Goal: Information Seeking & Learning: Learn about a topic

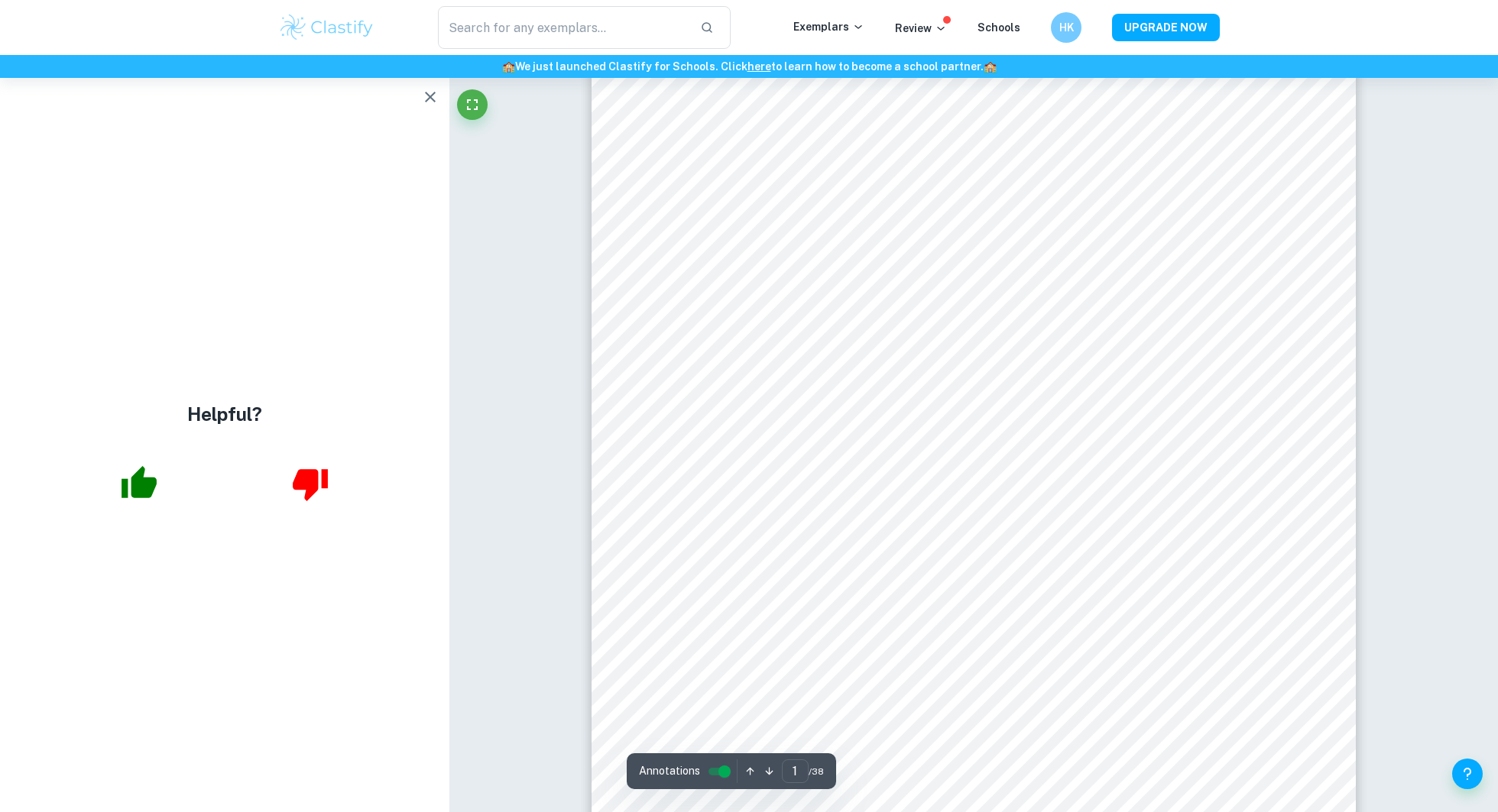
scroll to position [124, 0]
click at [428, 106] on button "button" at bounding box center [430, 97] width 31 height 31
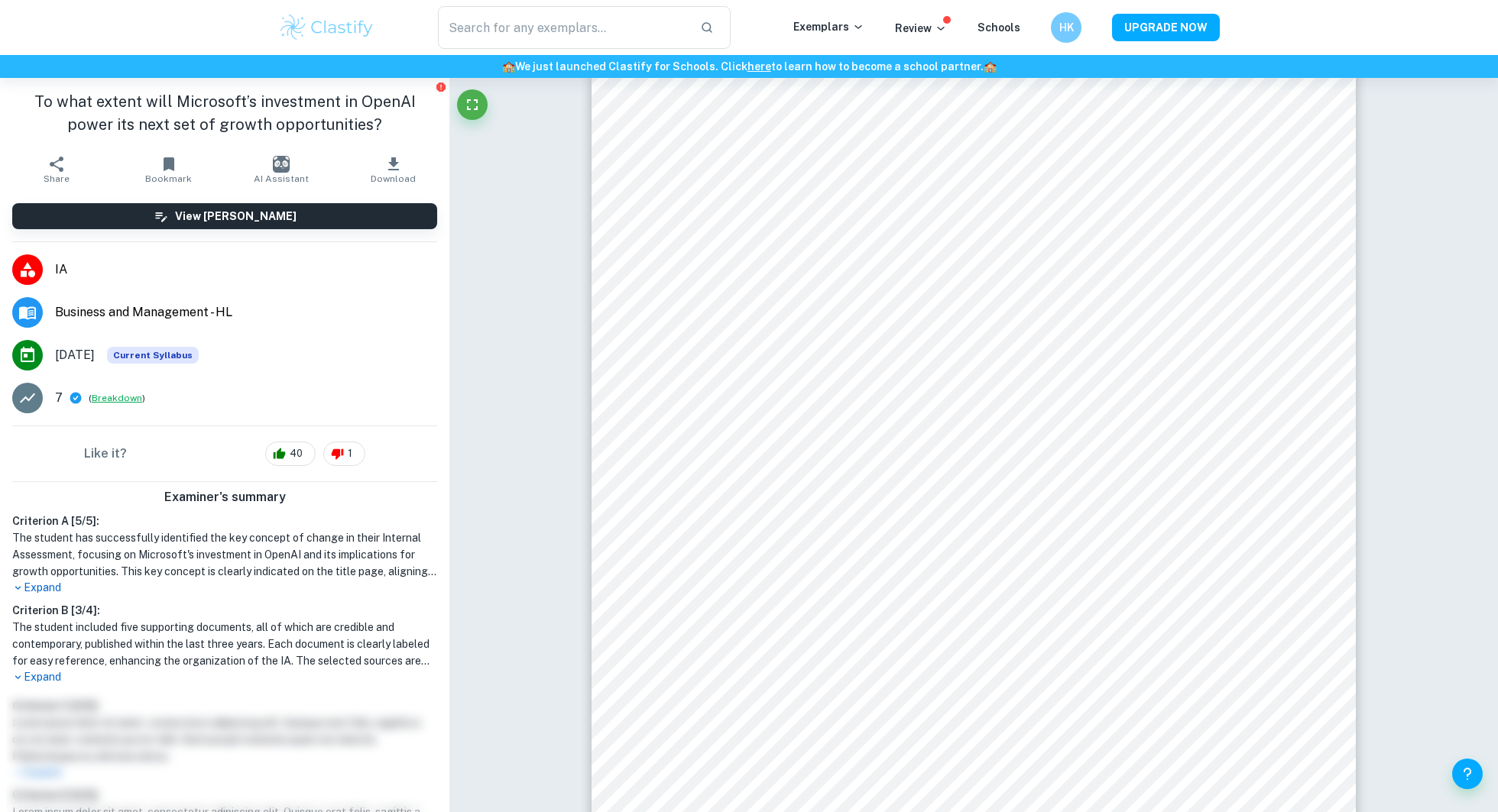
click at [106, 397] on button "Breakdown" at bounding box center [117, 398] width 51 height 14
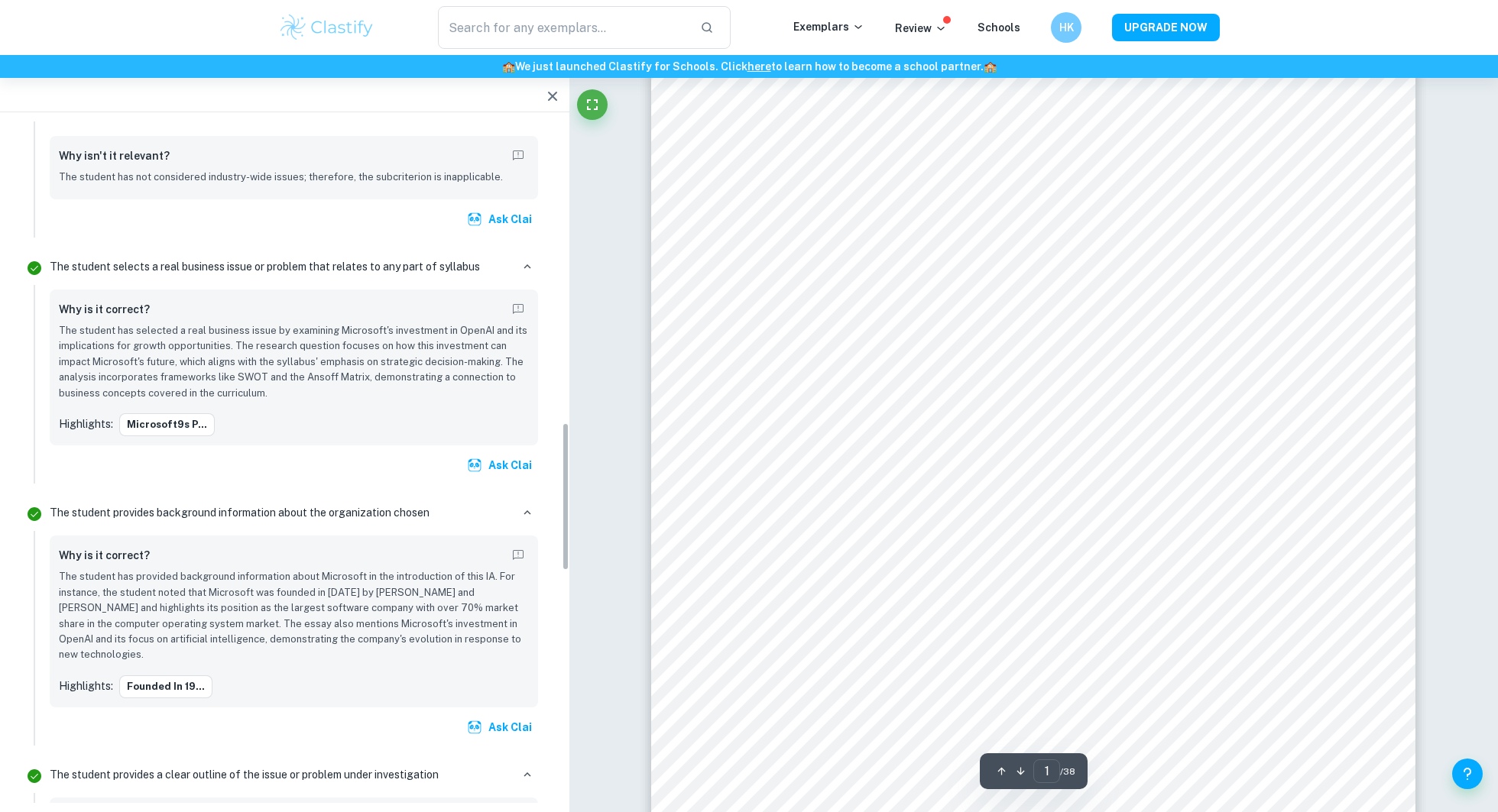
scroll to position [1385, 0]
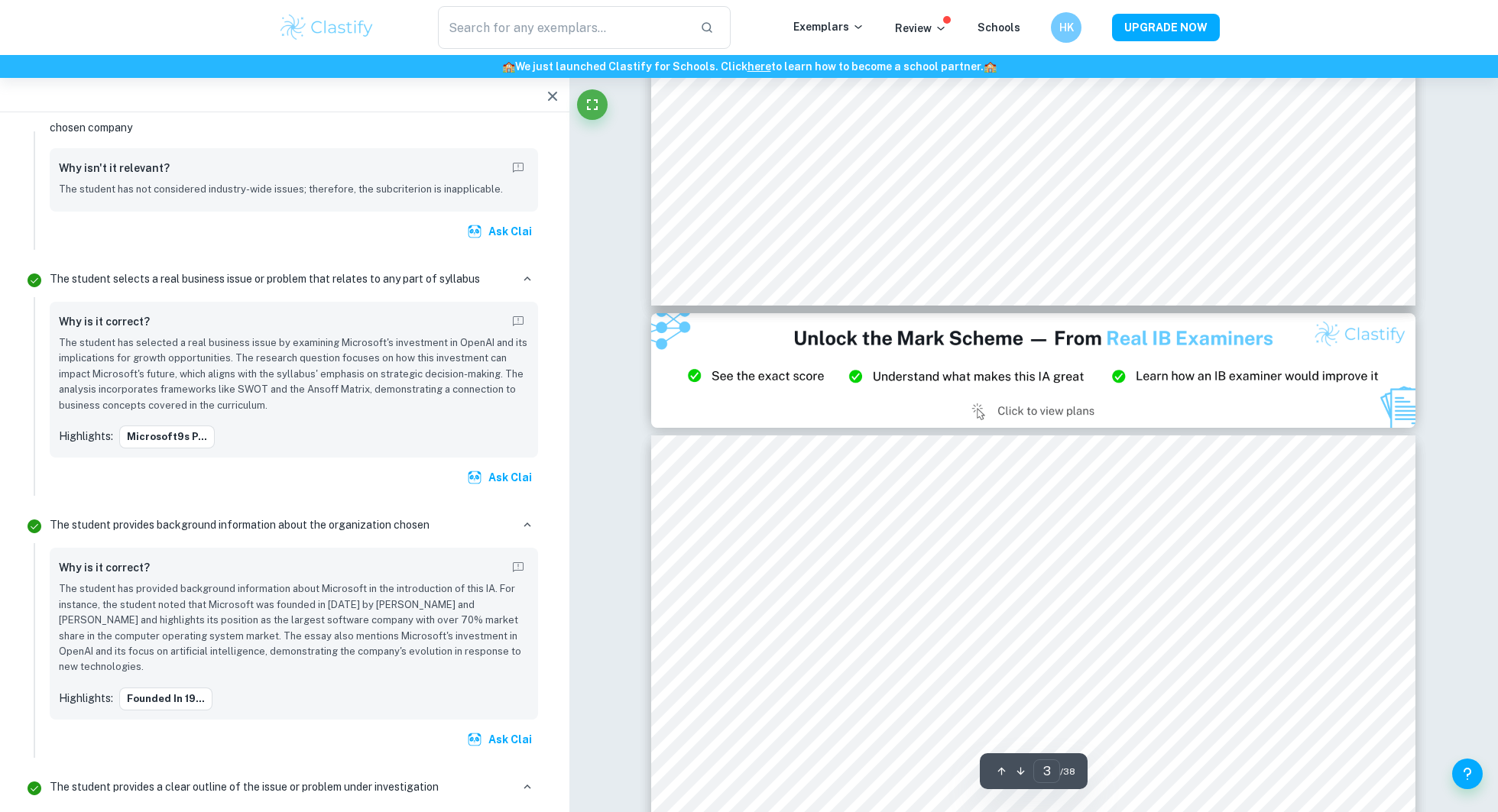
type input "2"
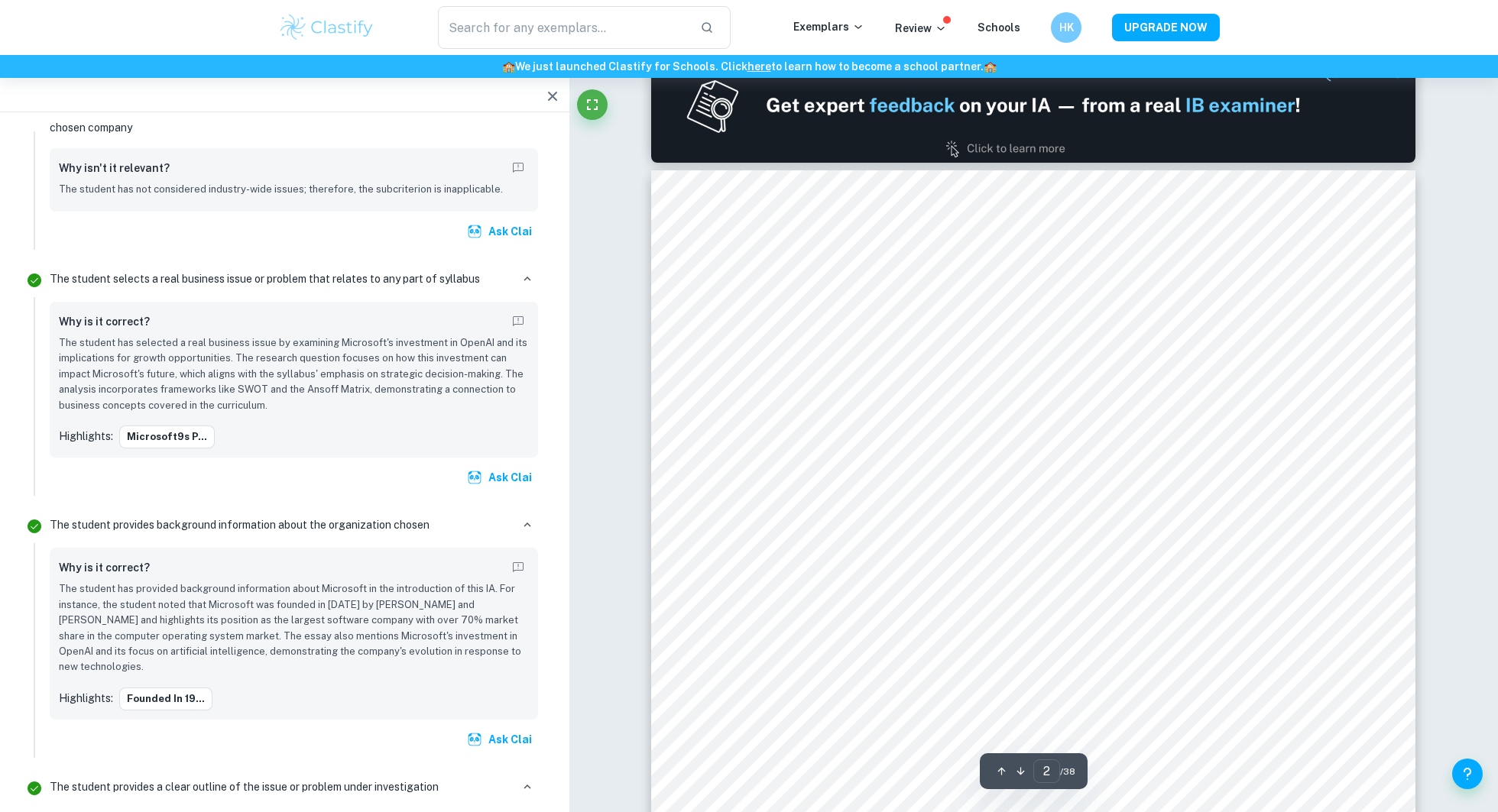
scroll to position [1028, 0]
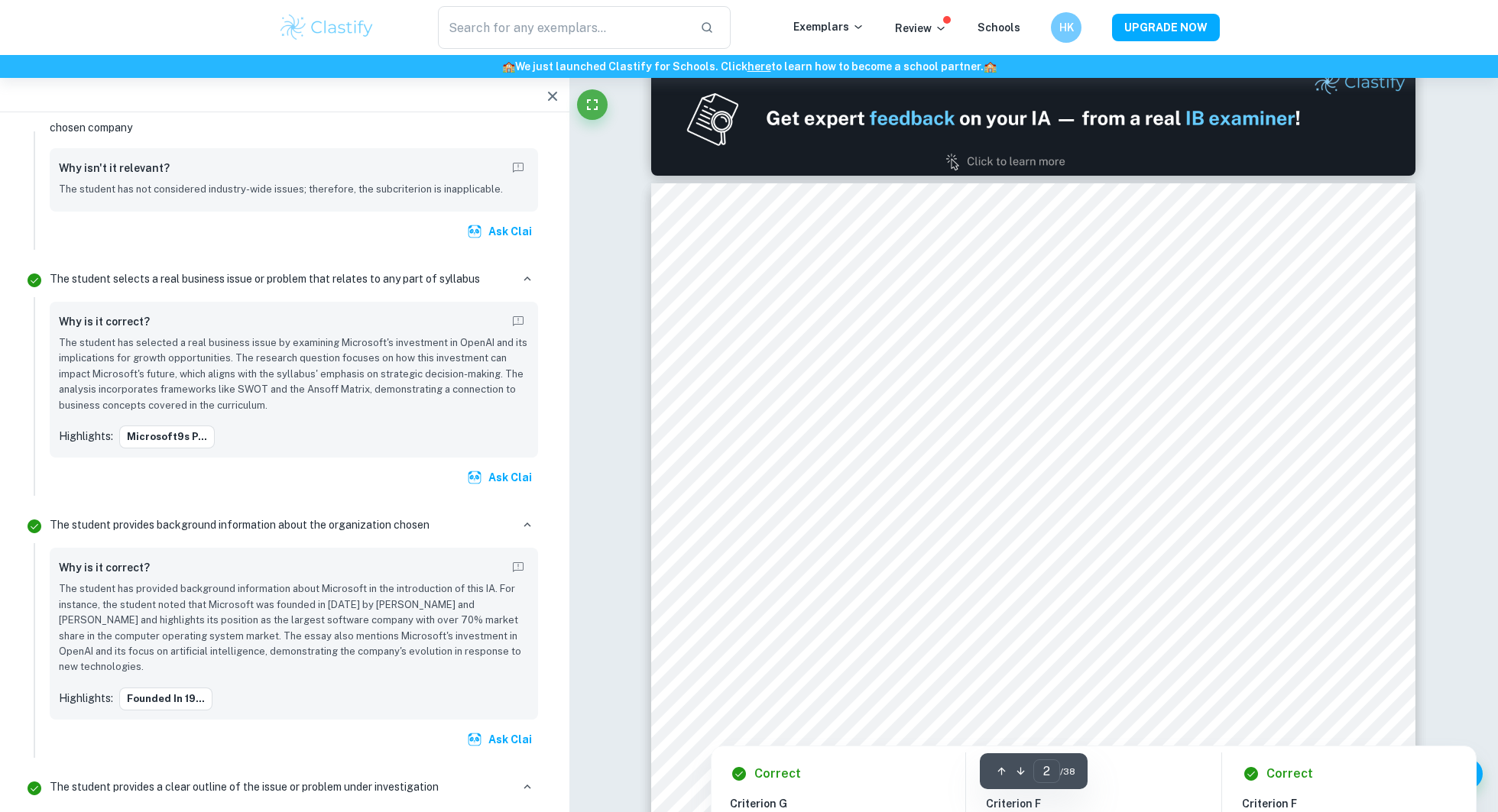
click at [831, 452] on div at bounding box center [1026, 466] width 525 height 52
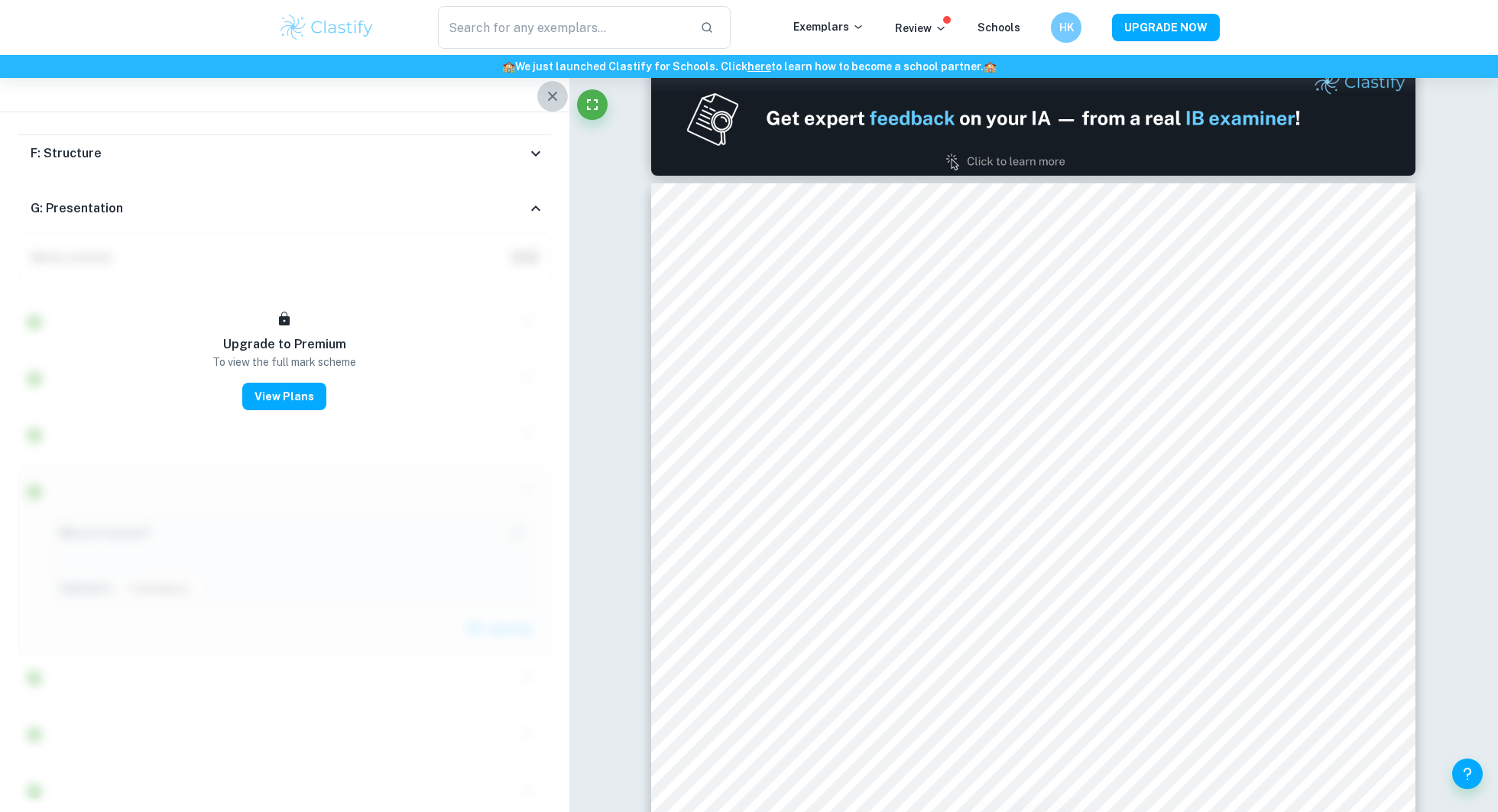
click at [559, 100] on icon "button" at bounding box center [552, 95] width 18 height 18
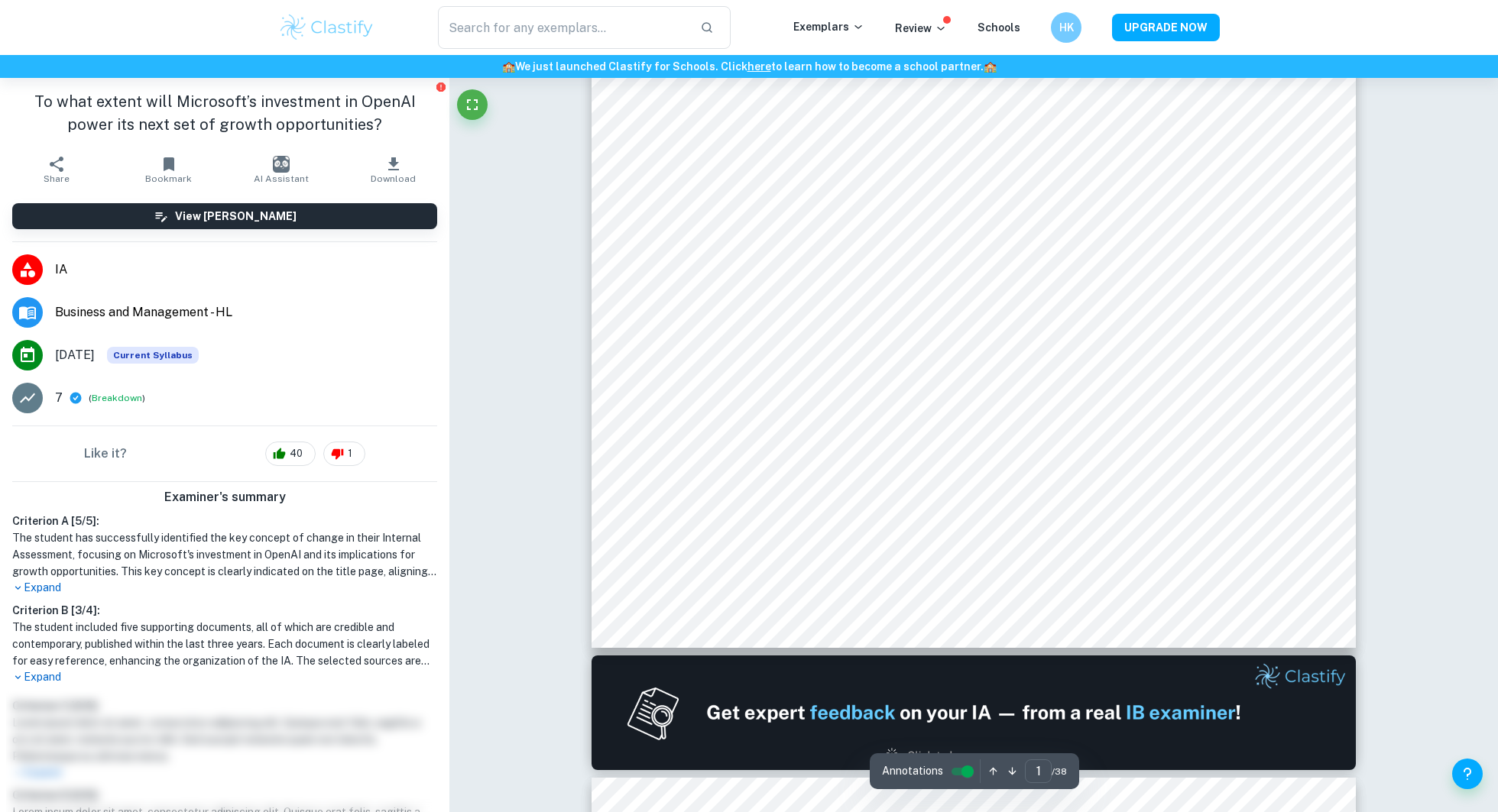
scroll to position [0, 0]
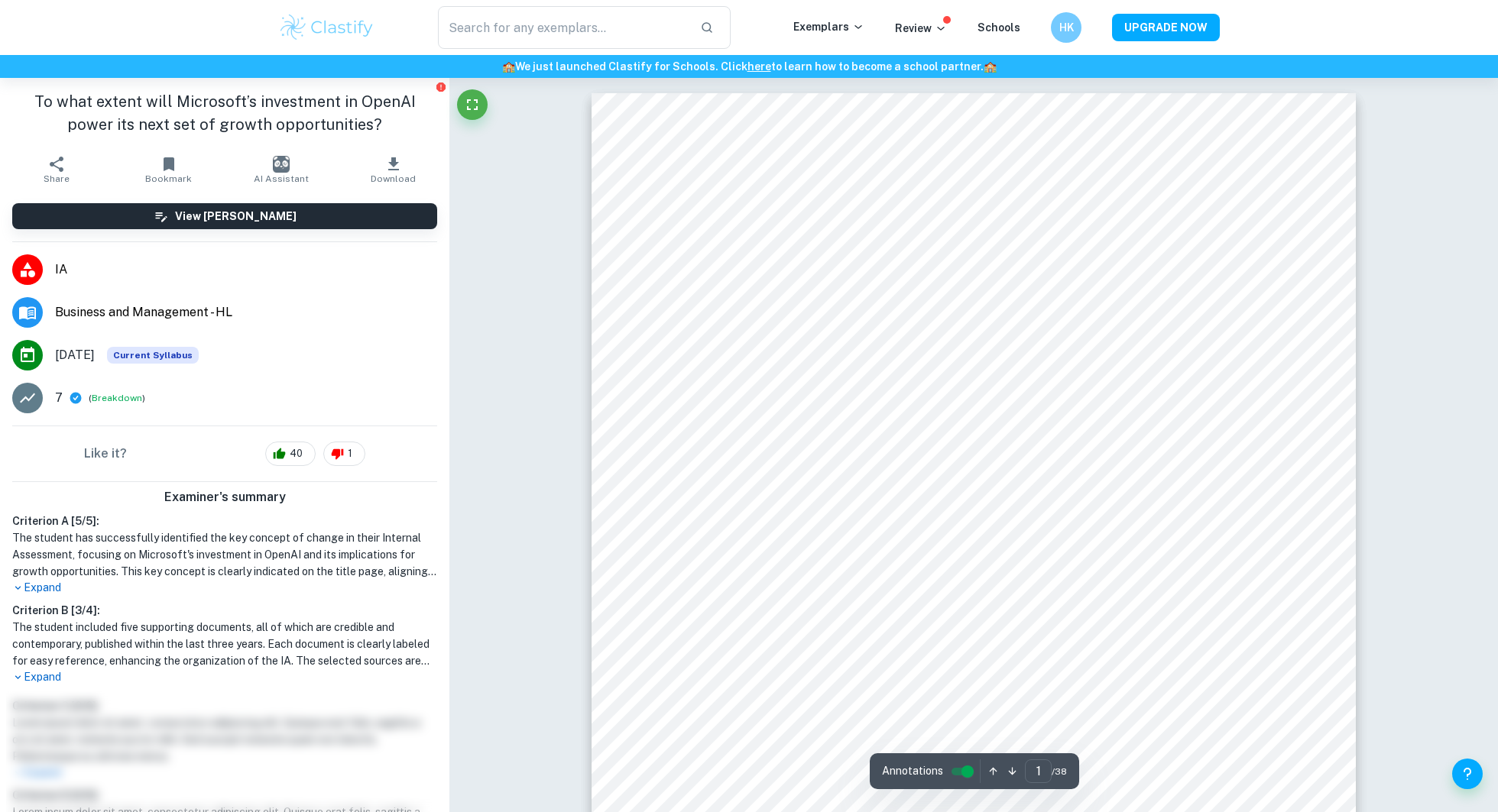
click at [403, 161] on button "Download" at bounding box center [393, 170] width 112 height 43
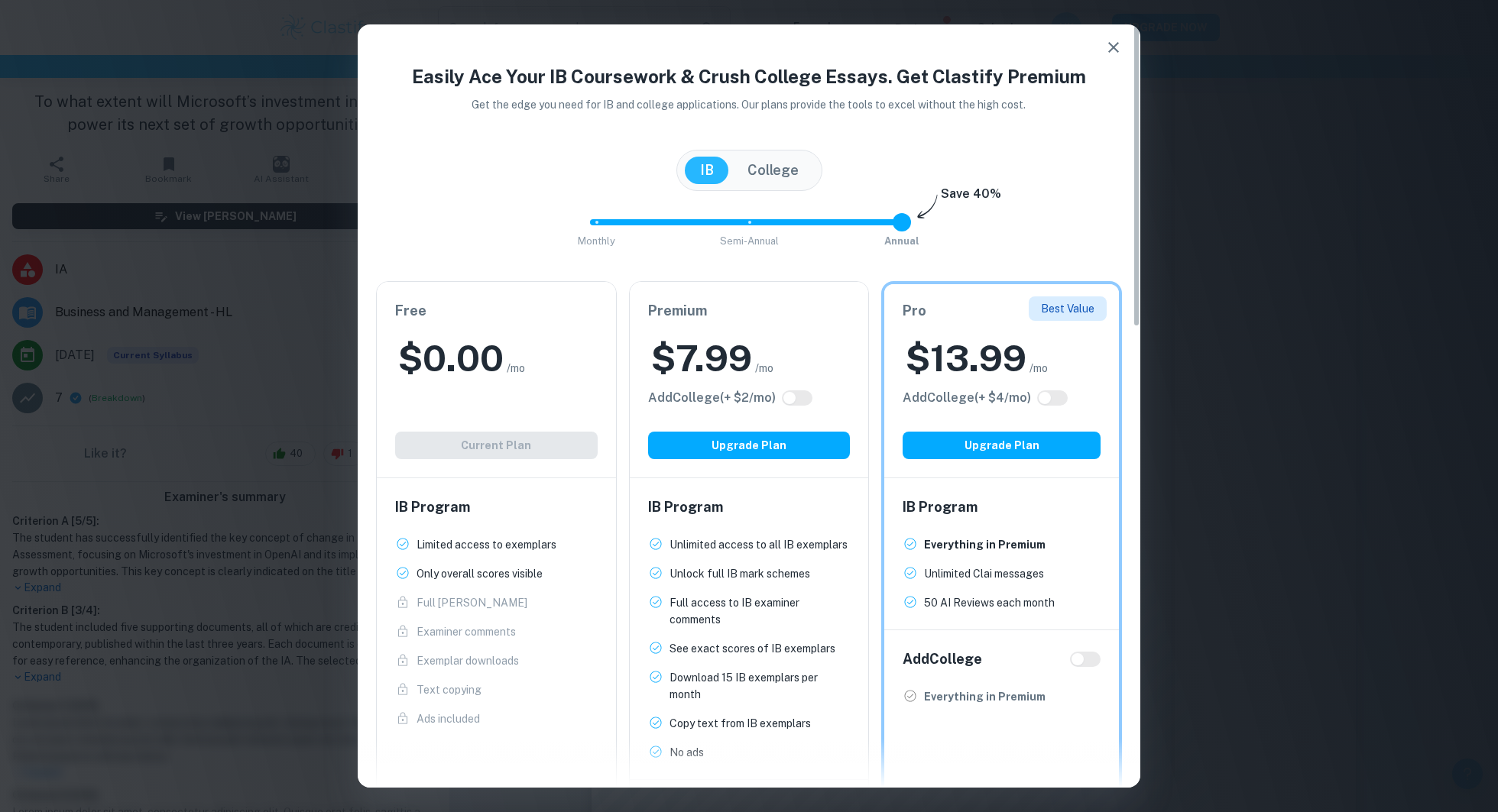
click at [532, 355] on div "$ 0.00 /mo" at bounding box center [496, 358] width 203 height 49
click at [506, 446] on div "Free $ 0.00 /mo Add College (+ $ 2 /mo) Current Plan" at bounding box center [496, 379] width 240 height 196
click at [476, 498] on h6 "IB Program" at bounding box center [496, 507] width 203 height 21
click at [1102, 49] on button "button" at bounding box center [1113, 47] width 31 height 31
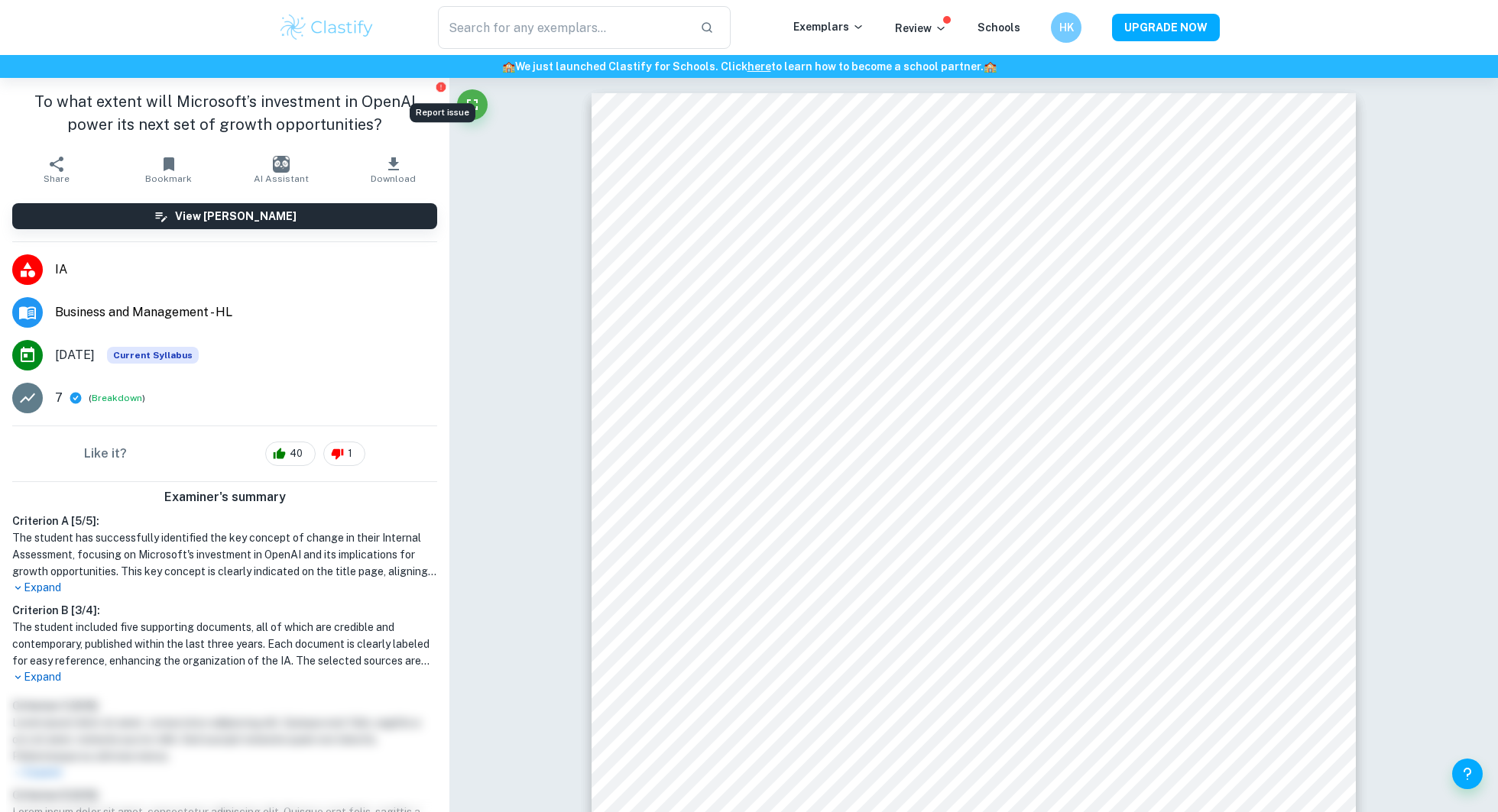
click at [440, 81] on icon "Report issue" at bounding box center [440, 87] width 12 height 12
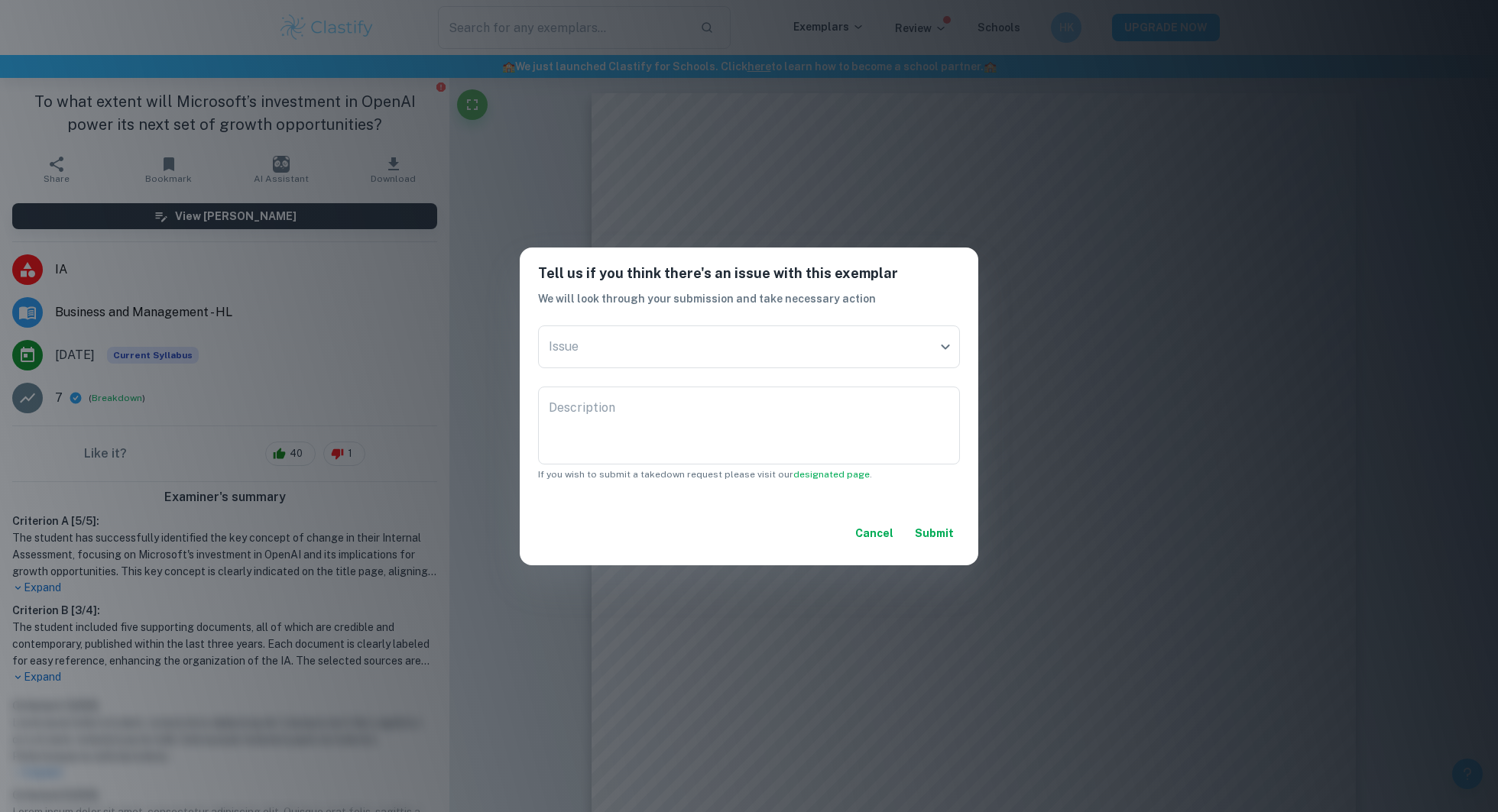
click at [887, 533] on button "Cancel" at bounding box center [874, 533] width 51 height 27
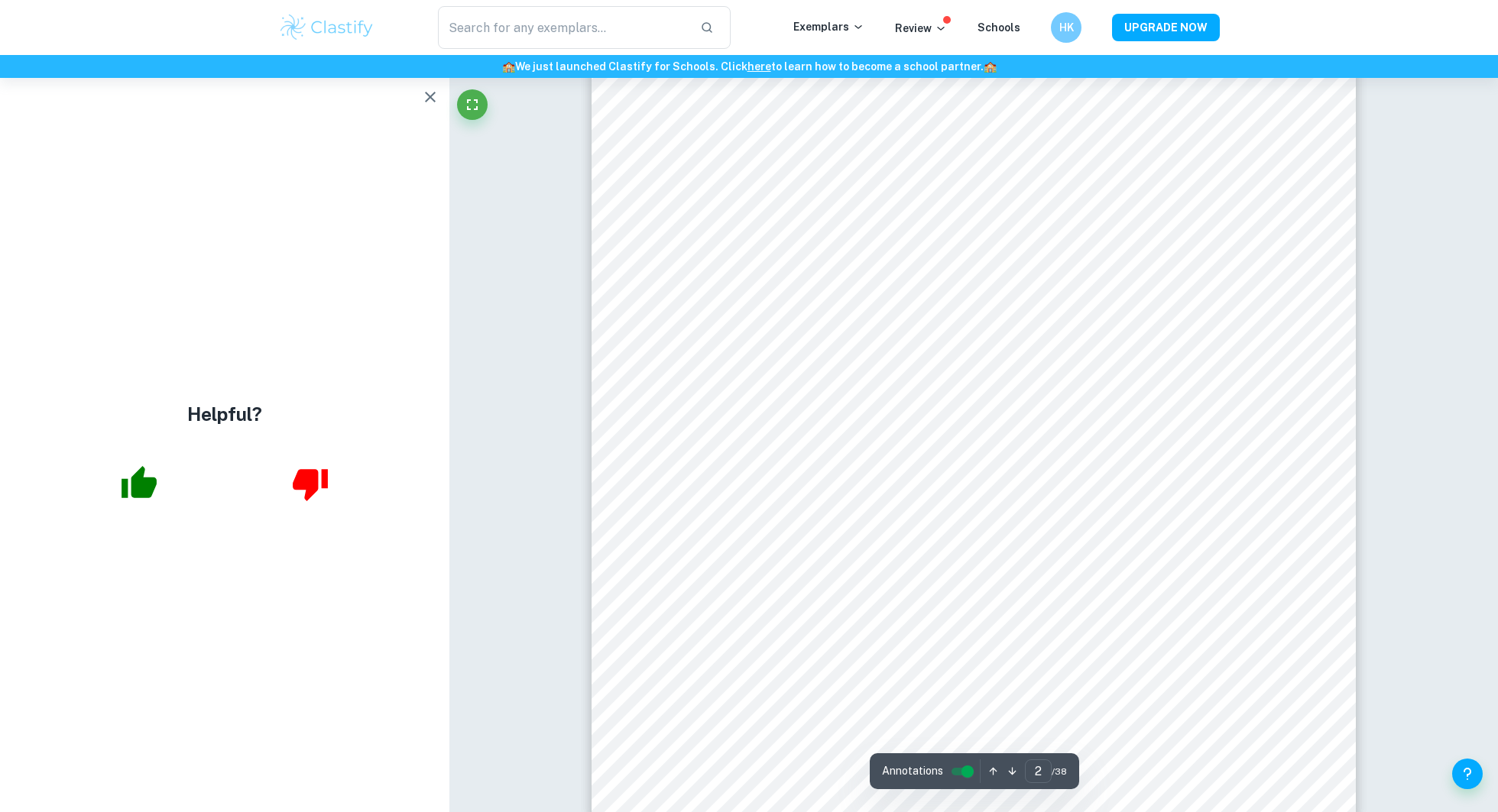
scroll to position [1311, 0]
click at [440, 95] on button "button" at bounding box center [430, 97] width 31 height 31
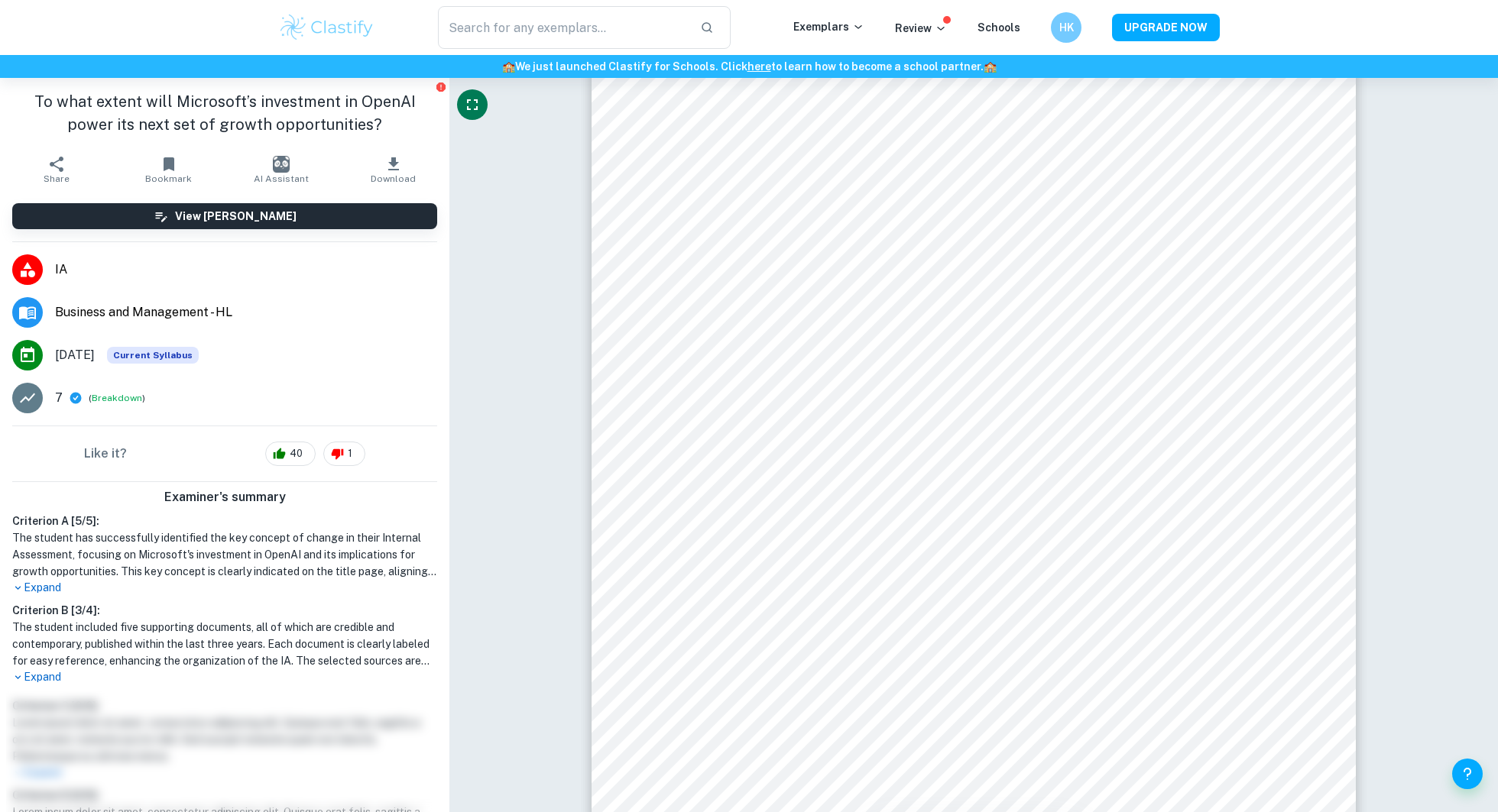
click at [470, 106] on icon "Fullscreen" at bounding box center [471, 104] width 18 height 18
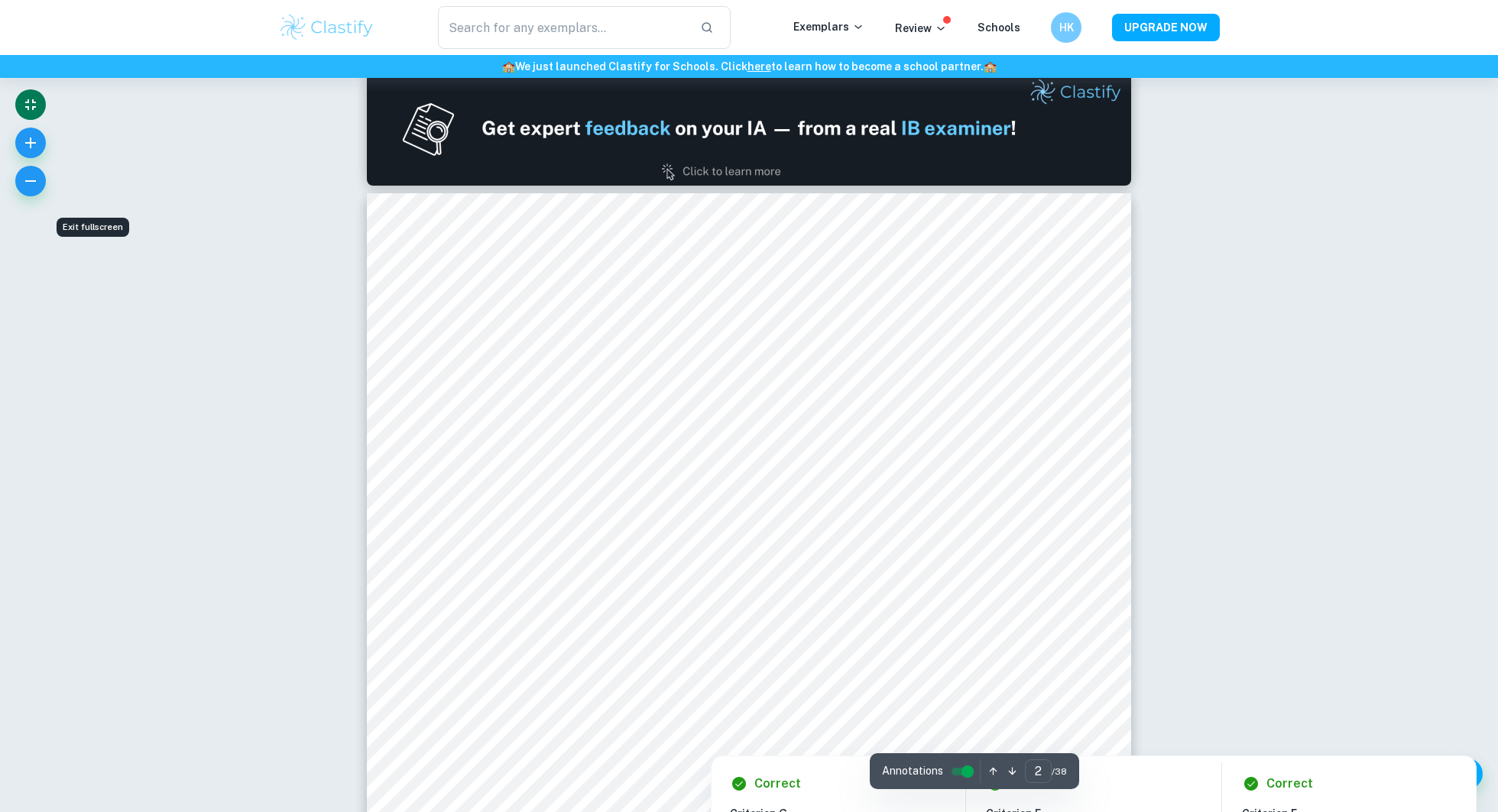
scroll to position [1379, 0]
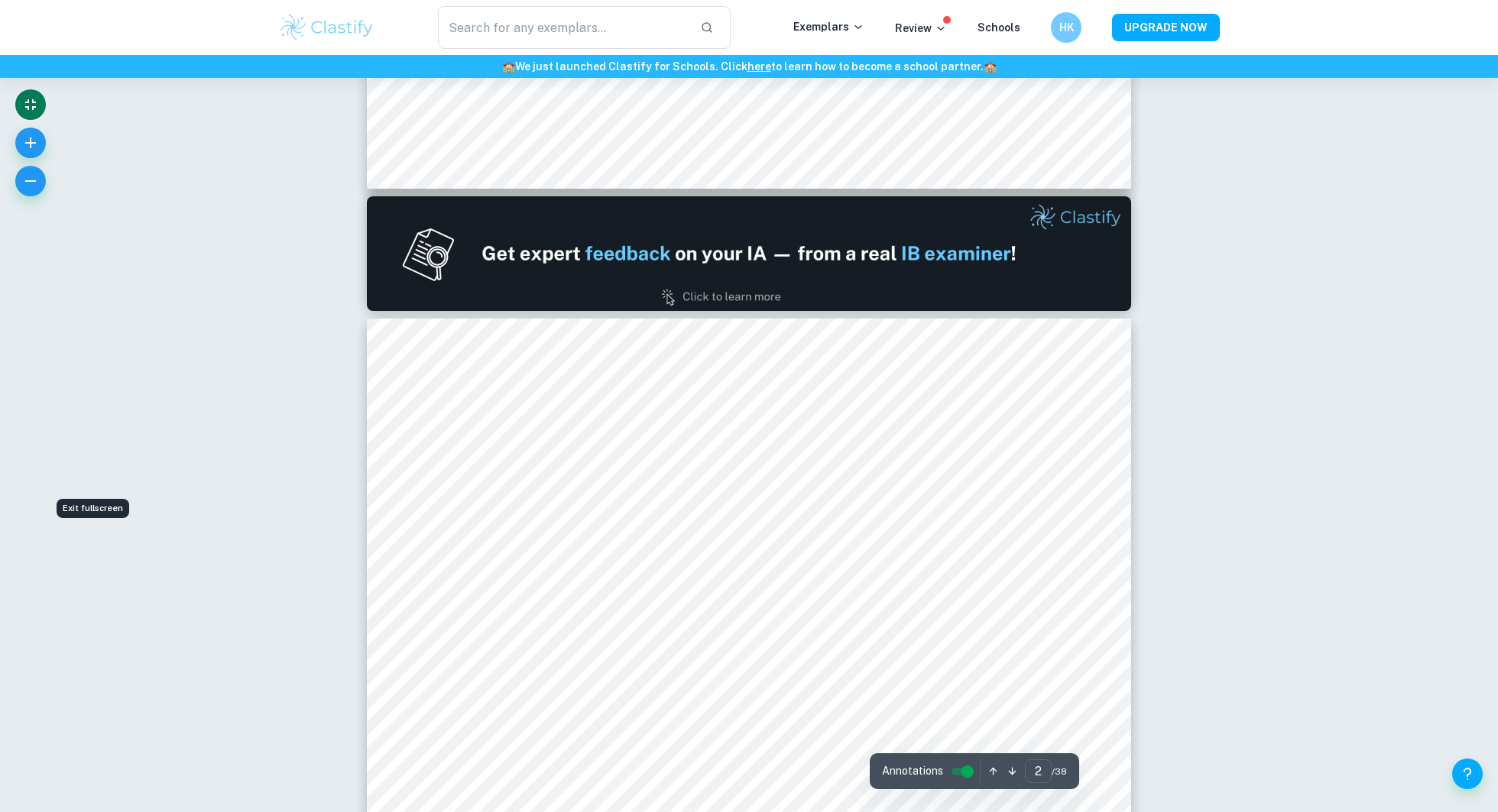
type input "1"
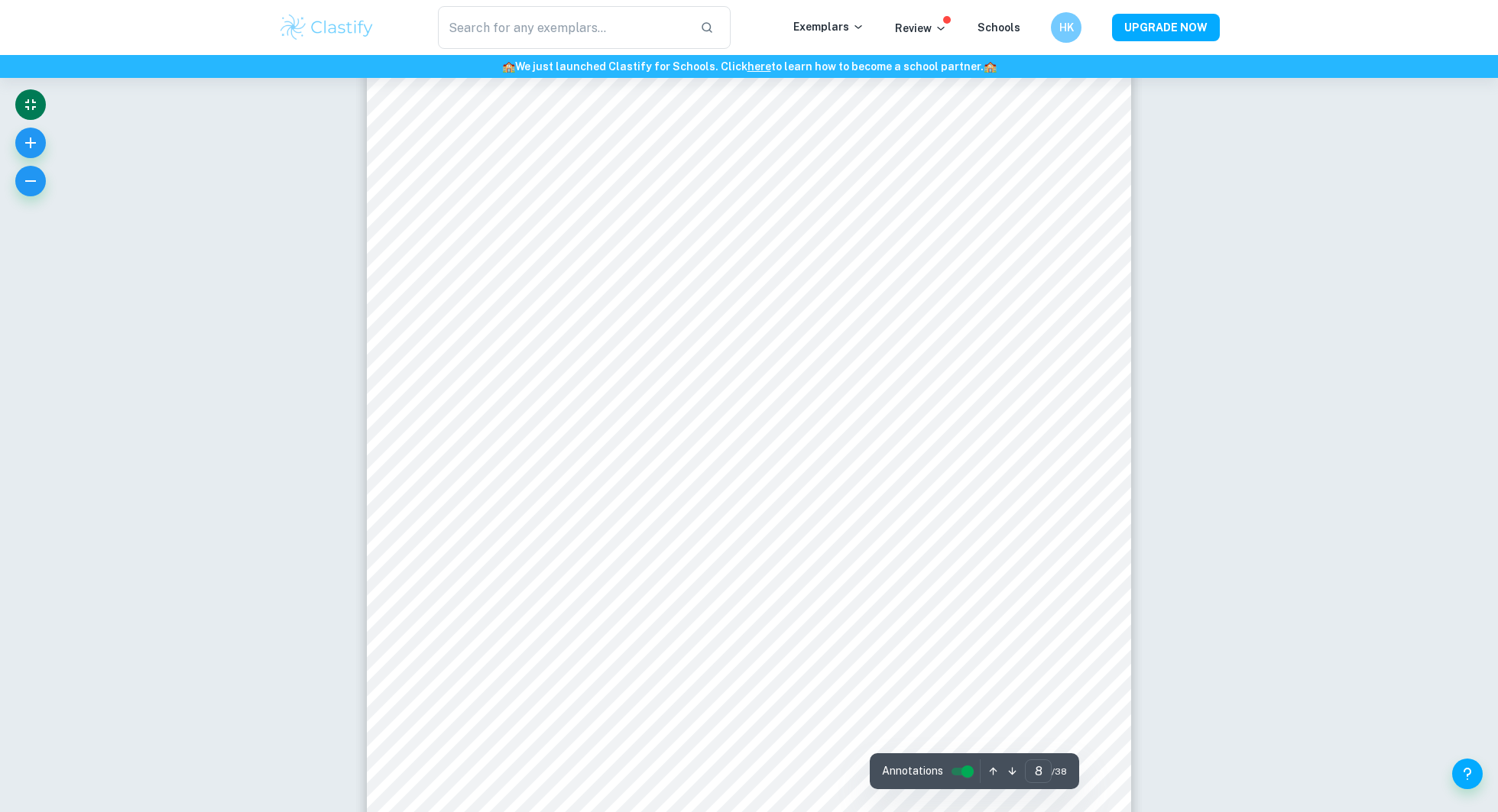
scroll to position [7360, 0]
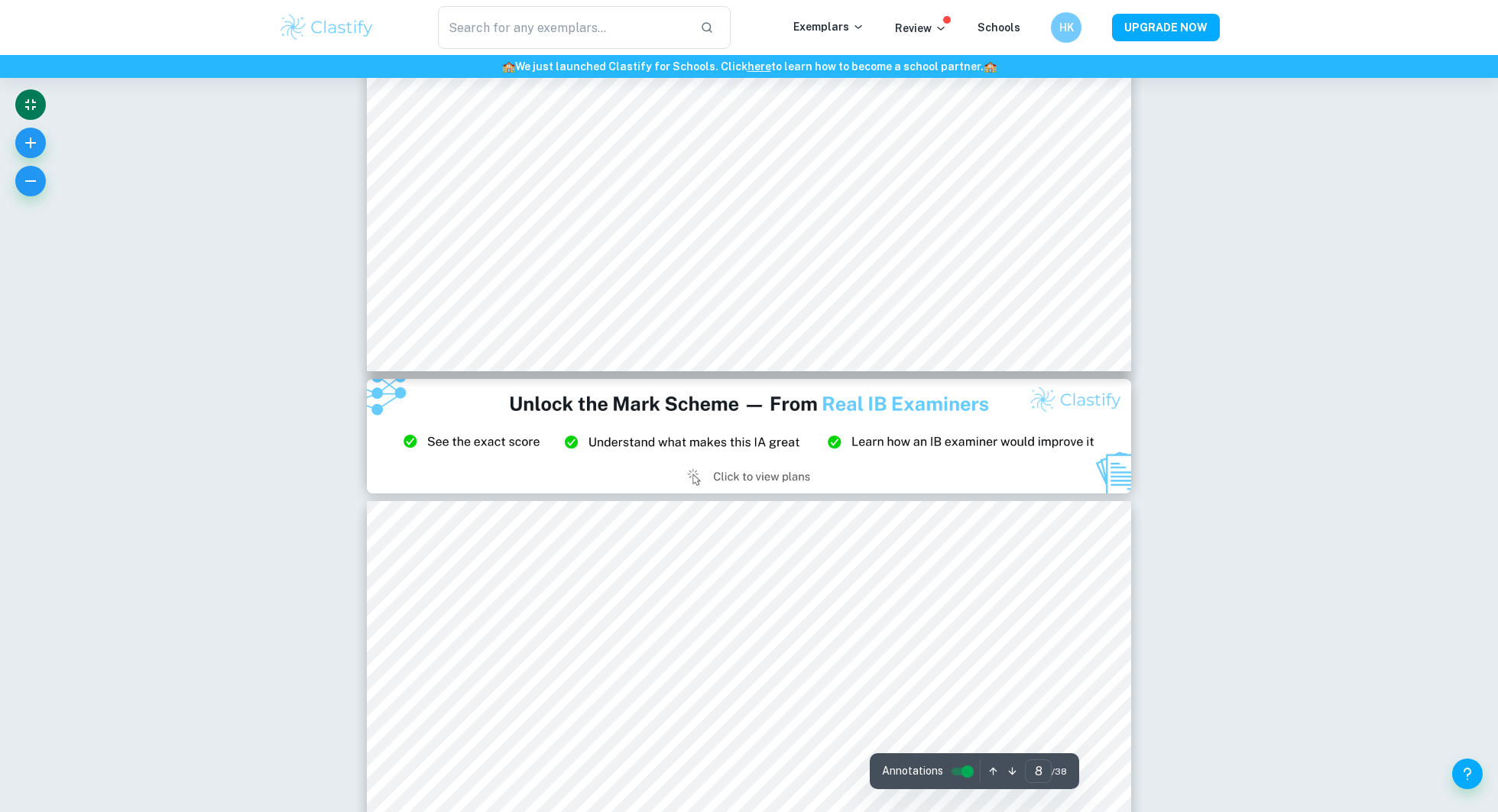
type input "9"
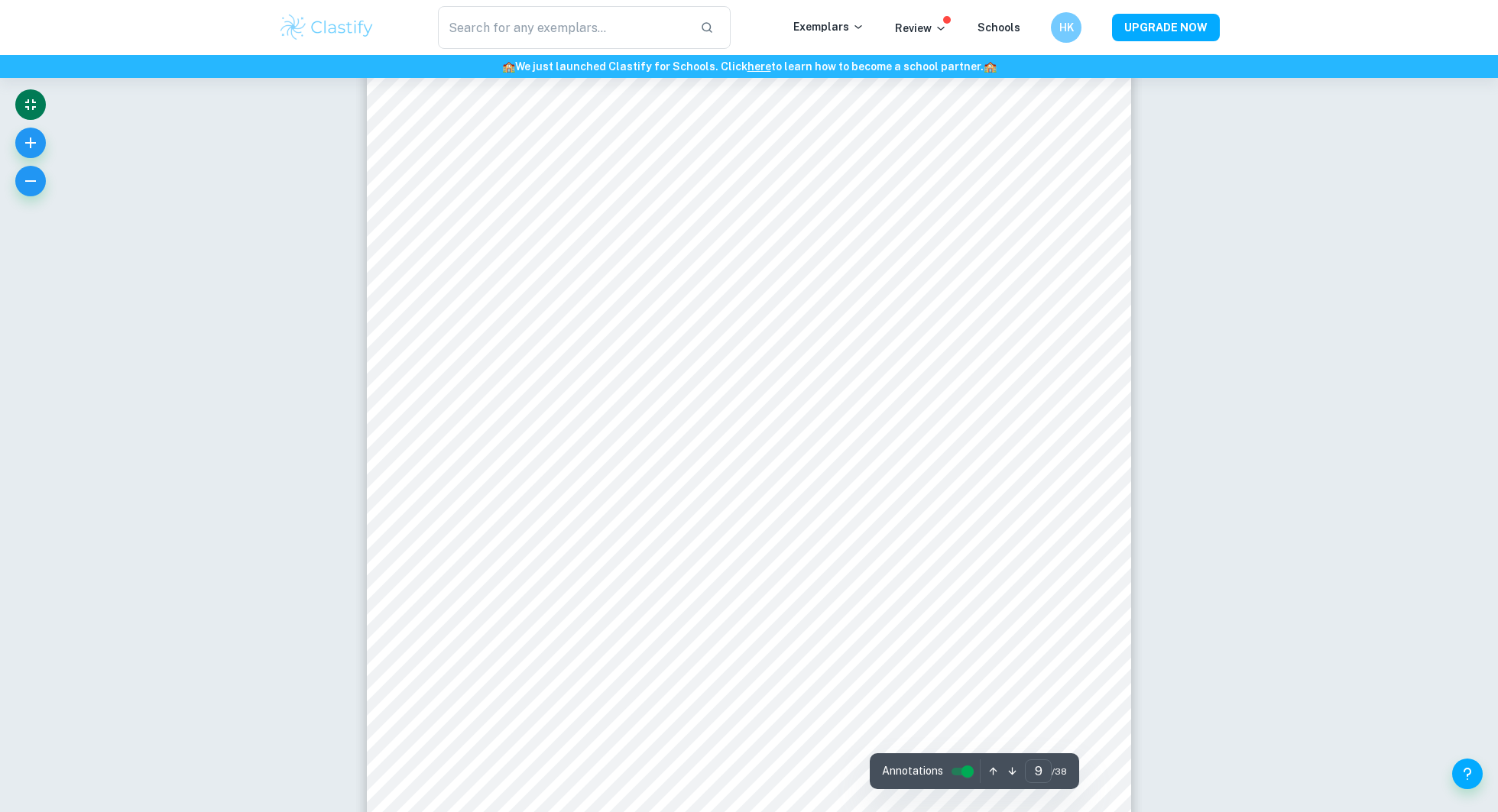
scroll to position [8430, 0]
